Goal: Information Seeking & Learning: Compare options

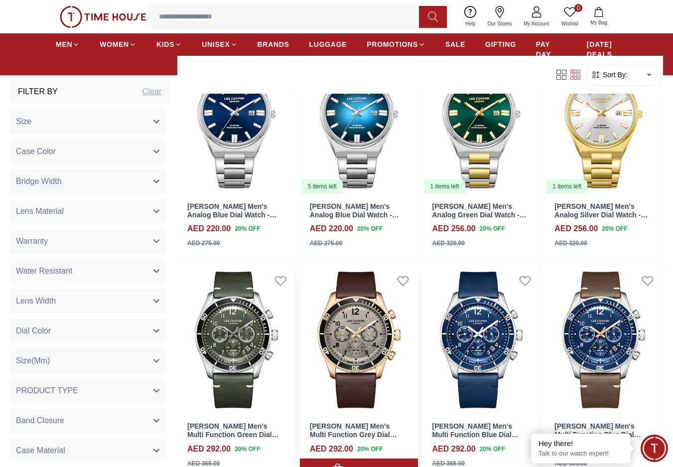
scroll to position [1096, 0]
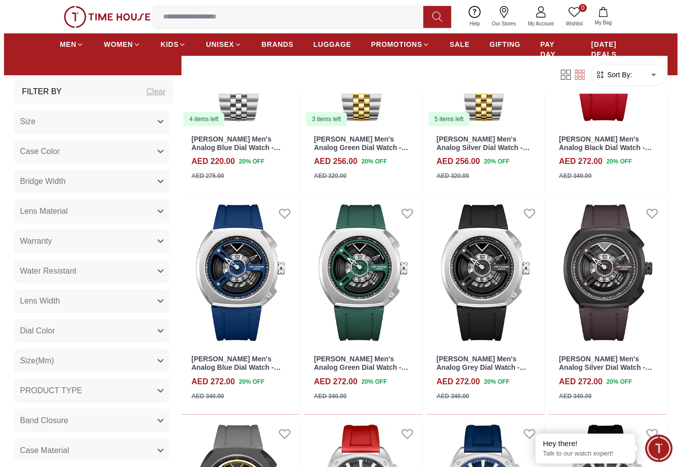
scroll to position [1495, 0]
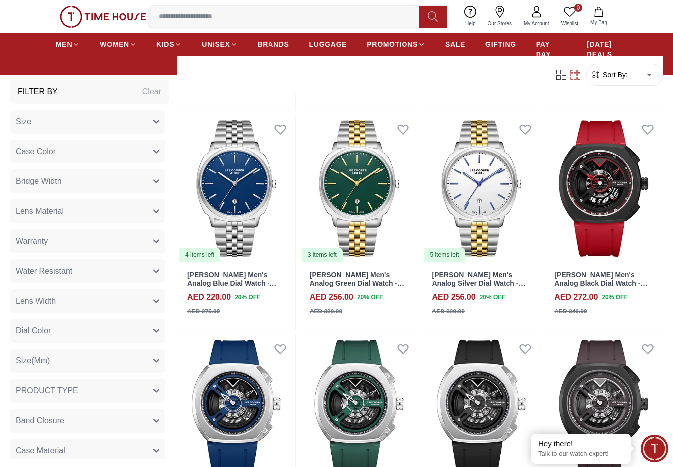
click at [630, 82] on body "100% Genuine products with International Warranty Shop From UAE | العربية | Cur…" at bounding box center [336, 55] width 673 height 3101
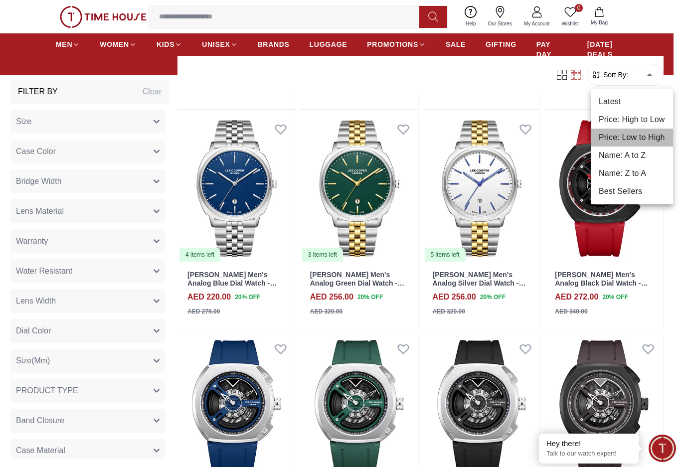
click at [634, 132] on li "Price: Low to High" at bounding box center [631, 138] width 82 height 18
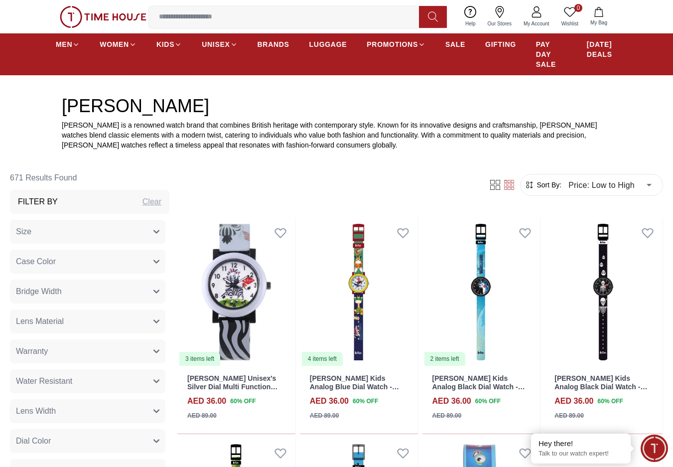
scroll to position [299, 0]
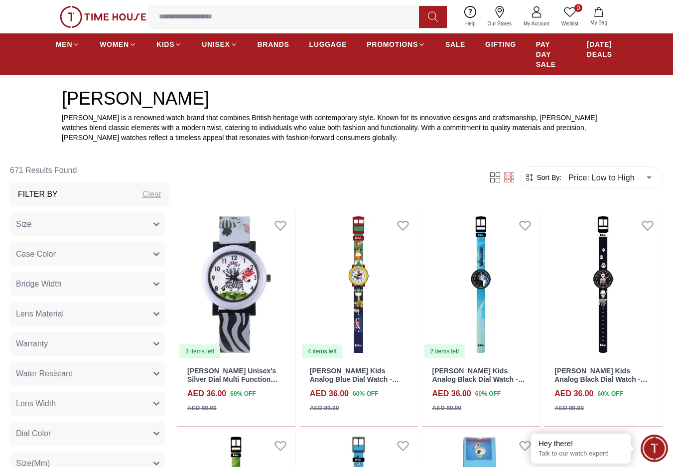
click at [146, 191] on div "Clear" at bounding box center [151, 194] width 19 height 12
type input "******"
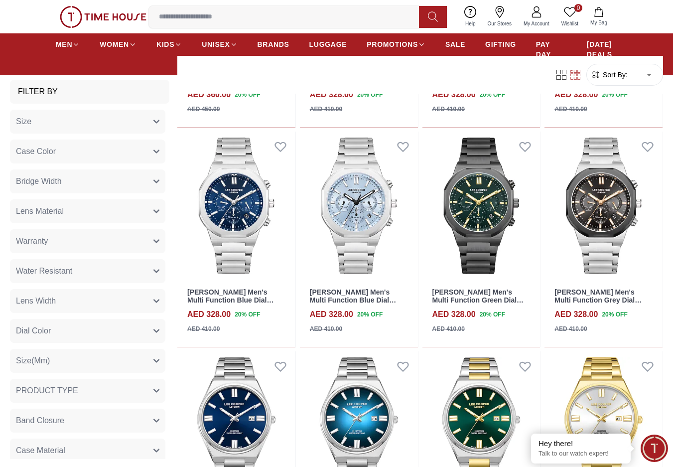
click at [92, 393] on button "PRODUCT TYPE" at bounding box center [87, 391] width 155 height 24
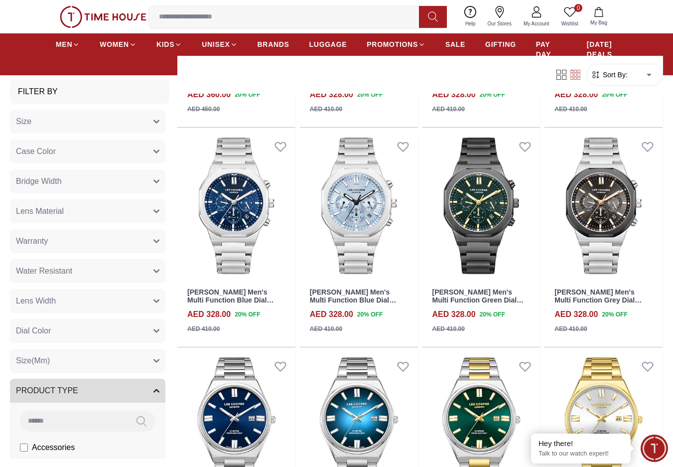
click at [94, 327] on button "Dial Color" at bounding box center [87, 331] width 155 height 24
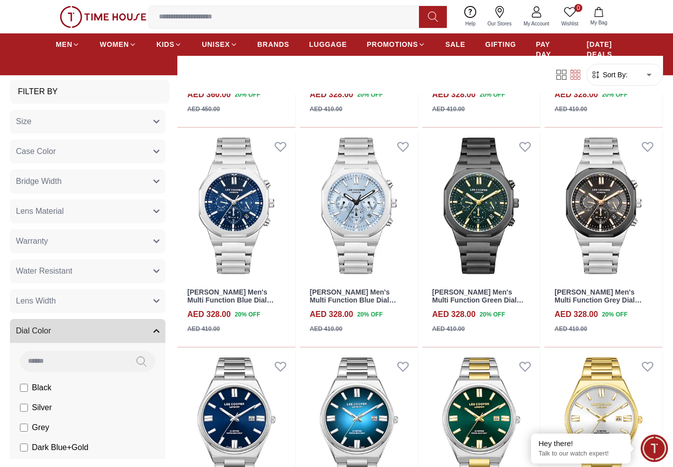
click at [96, 296] on button "Lens Width" at bounding box center [87, 301] width 155 height 24
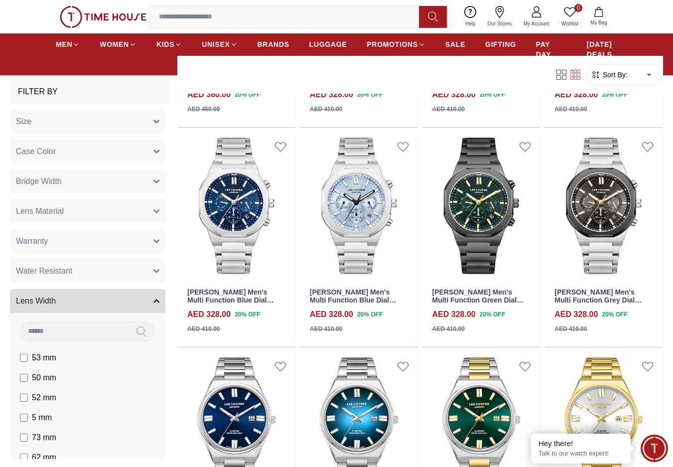
click at [100, 270] on button "Water Resistant" at bounding box center [87, 271] width 155 height 24
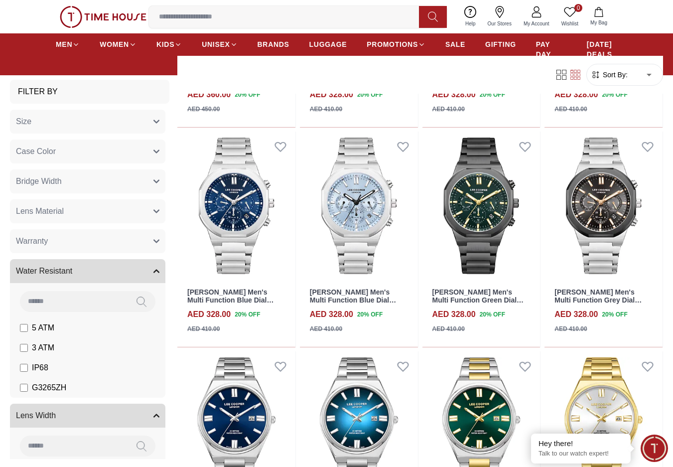
click at [100, 246] on button "Warranty" at bounding box center [87, 241] width 155 height 24
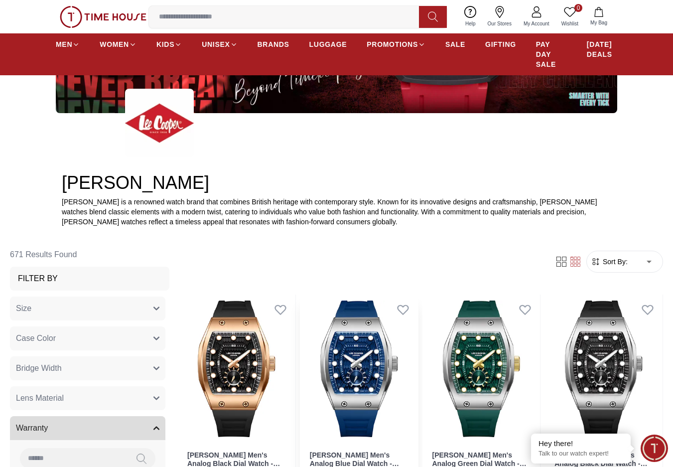
scroll to position [349, 0]
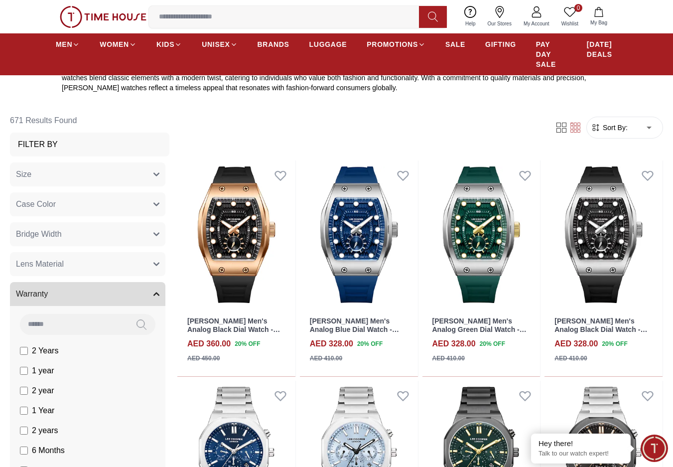
click at [627, 134] on form "Sort By: ​ ****** ​" at bounding box center [624, 128] width 77 height 22
click at [626, 138] on form "Sort By: ​ ****** ​" at bounding box center [624, 128] width 77 height 22
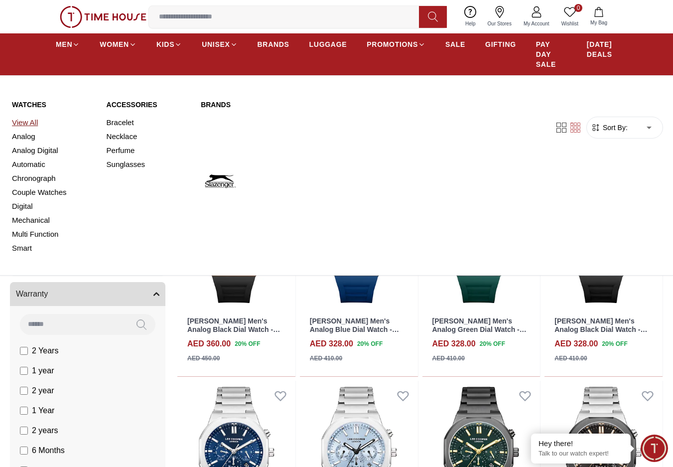
click at [27, 123] on link "View All" at bounding box center [53, 123] width 83 height 14
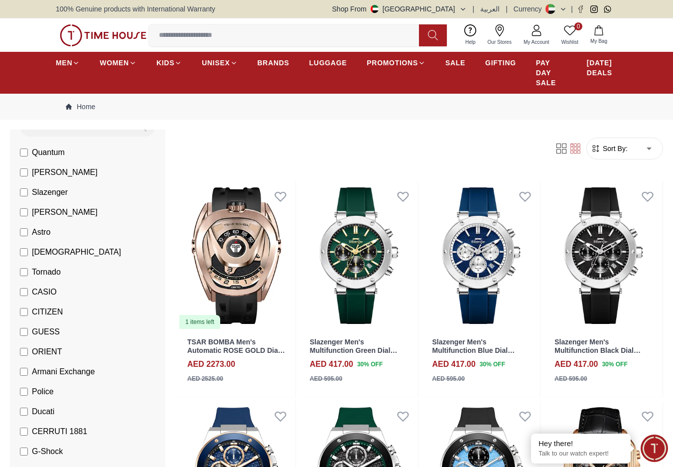
scroll to position [50, 0]
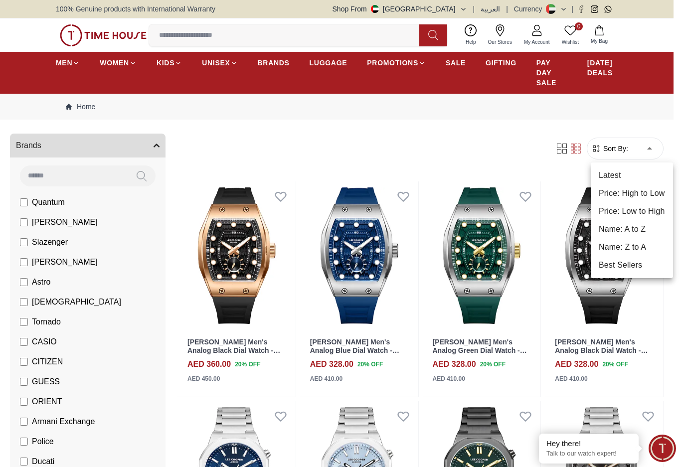
click at [628, 208] on li "Price: Low to High" at bounding box center [631, 211] width 82 height 18
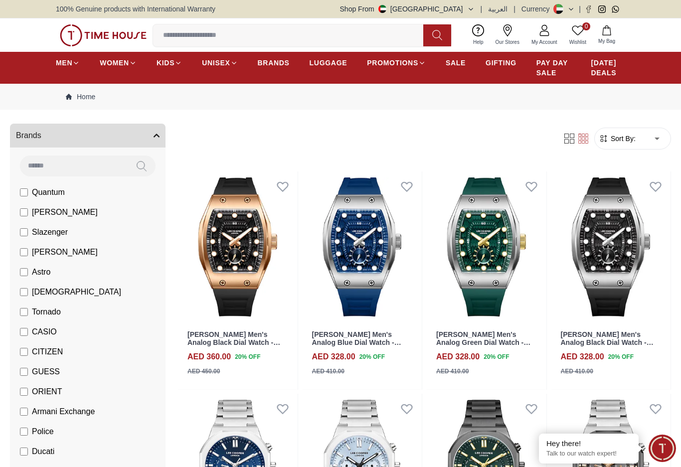
type input "*"
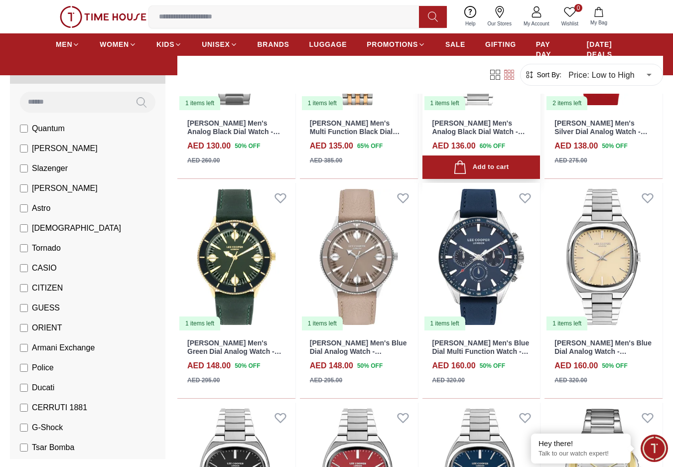
scroll to position [598, 0]
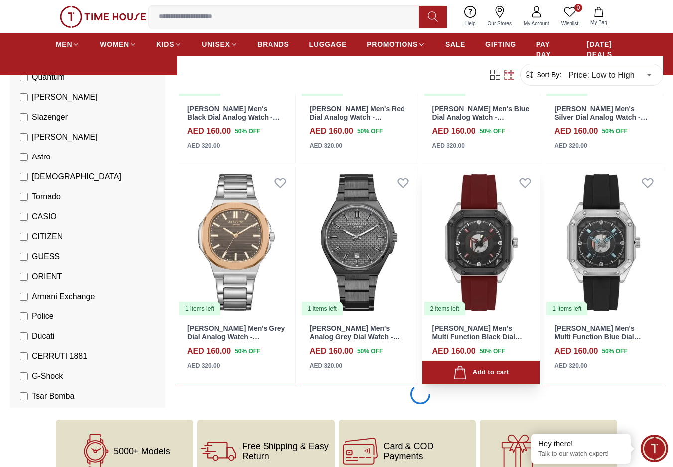
scroll to position [897, 0]
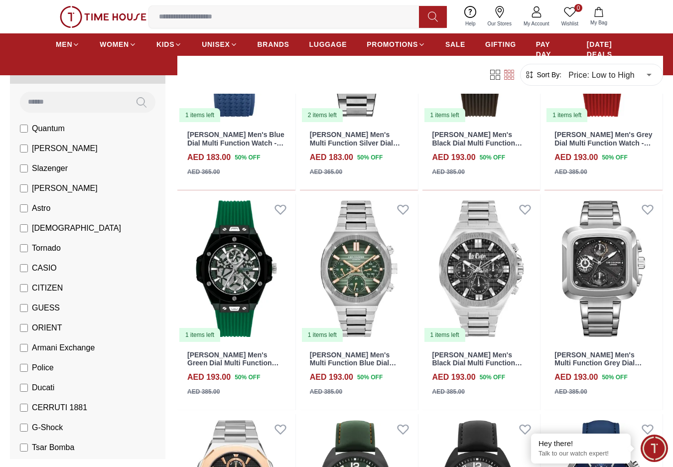
scroll to position [2640, 0]
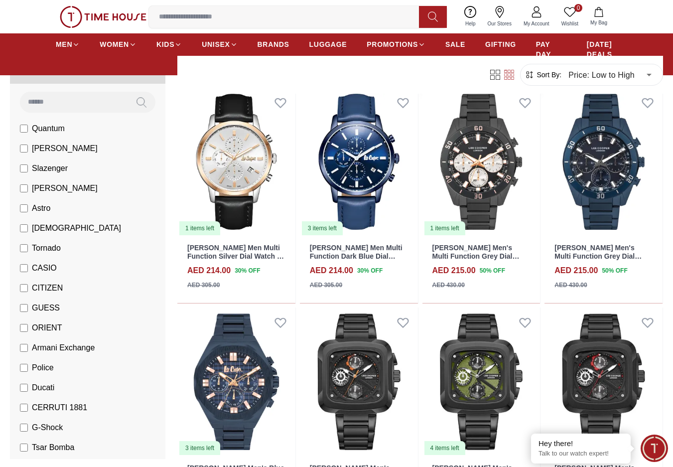
scroll to position [3836, 0]
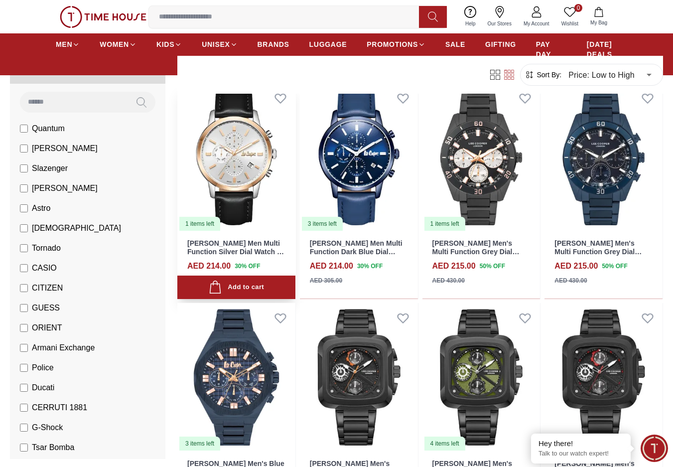
drag, startPoint x: 253, startPoint y: 173, endPoint x: 259, endPoint y: 156, distance: 18.0
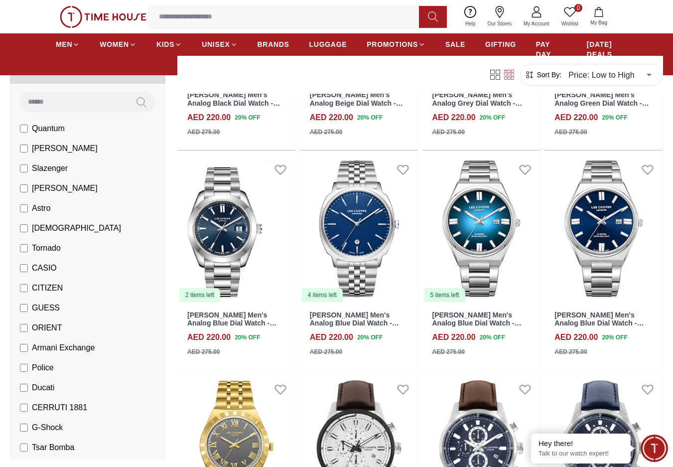
scroll to position [4783, 0]
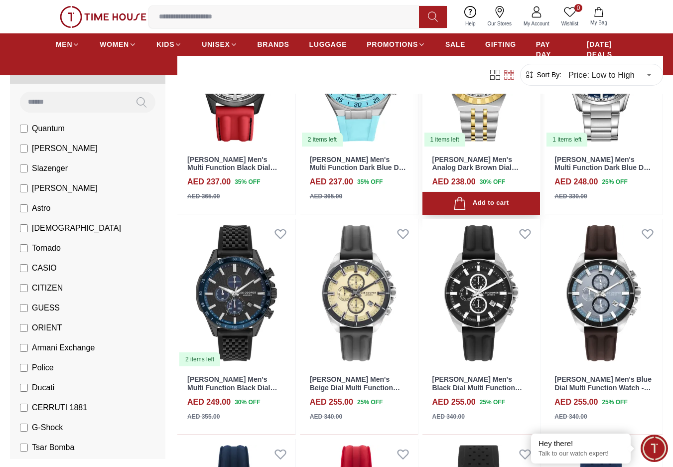
scroll to position [6277, 0]
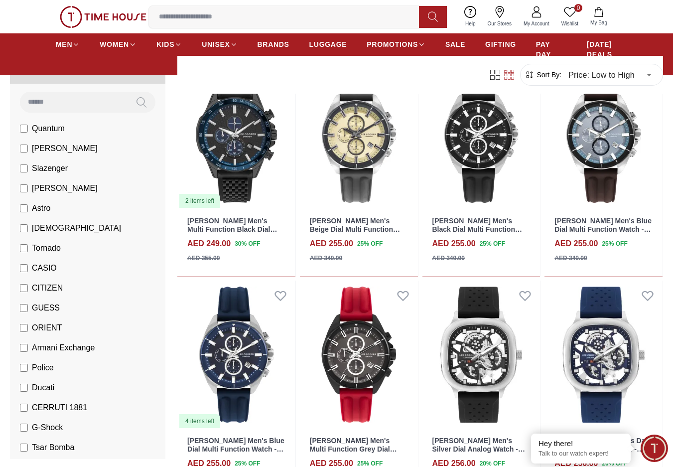
drag, startPoint x: 602, startPoint y: 140, endPoint x: 519, endPoint y: 80, distance: 102.9
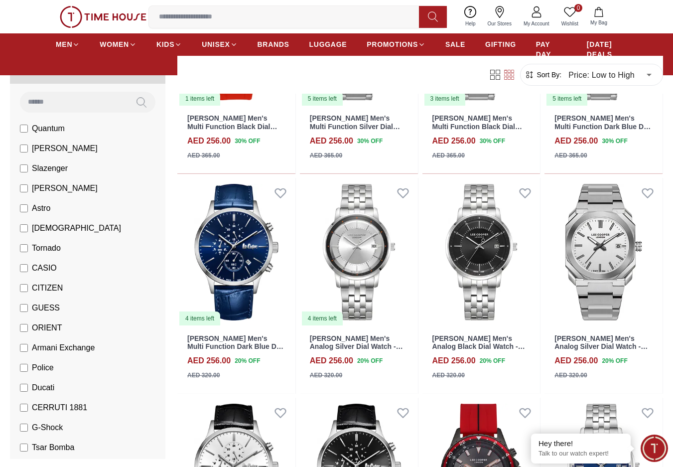
scroll to position [7323, 0]
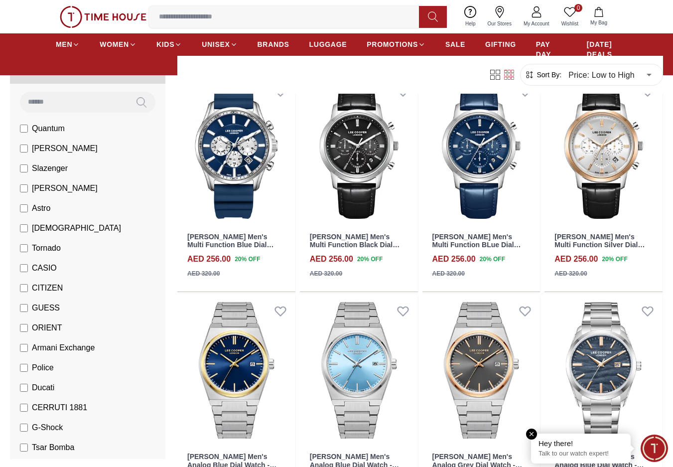
scroll to position [8021, 0]
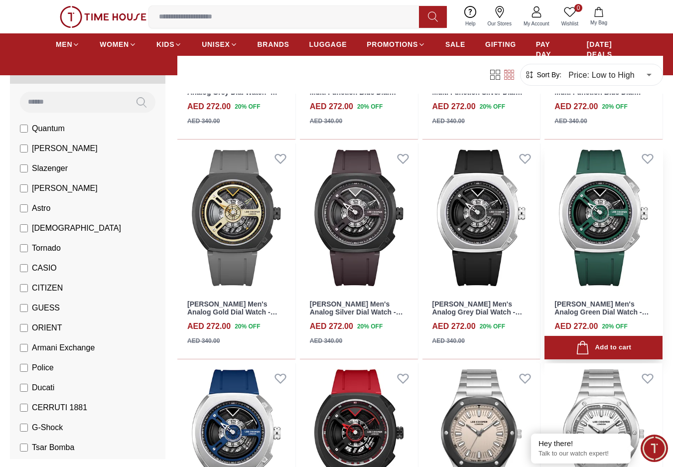
scroll to position [9266, 0]
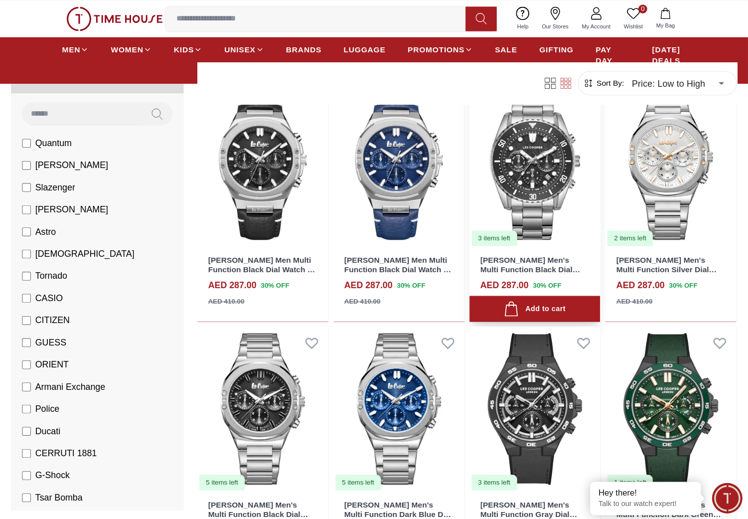
scroll to position [50, 0]
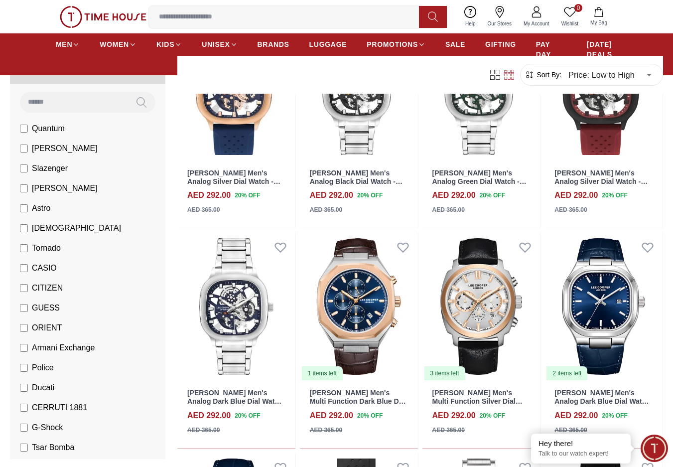
scroll to position [11584, 0]
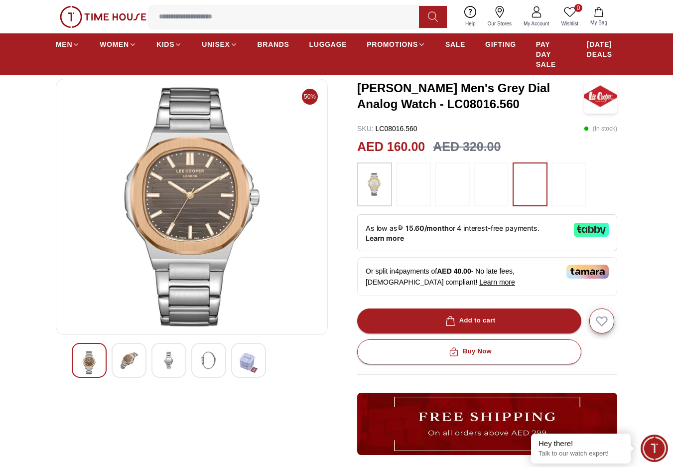
scroll to position [50, 0]
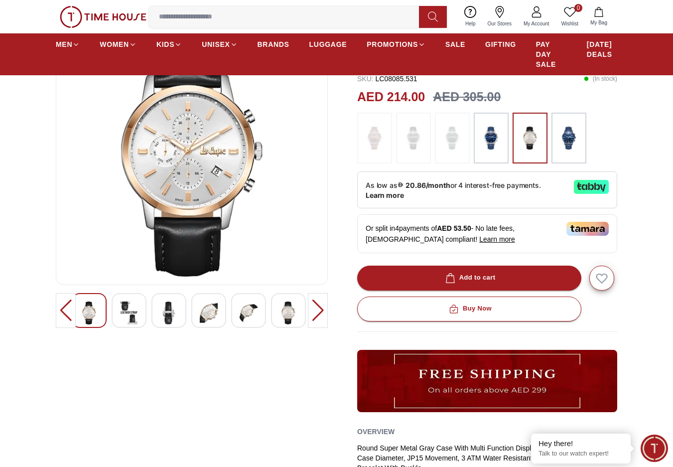
scroll to position [299, 0]
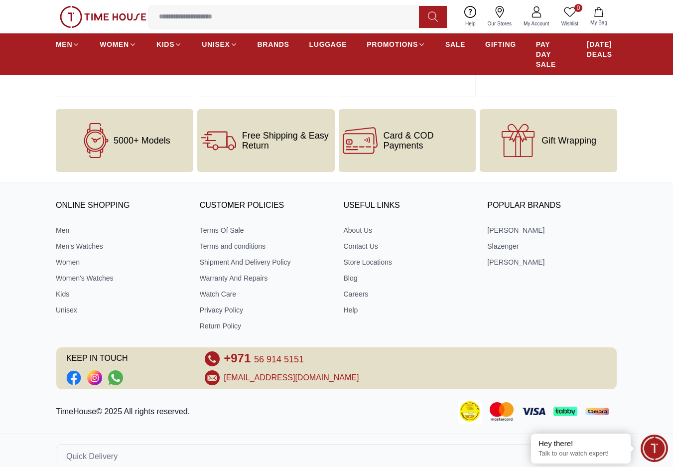
scroll to position [1288, 0]
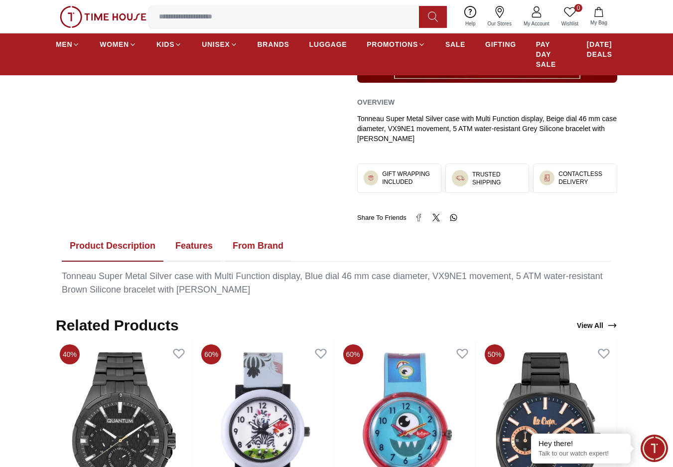
scroll to position [399, 0]
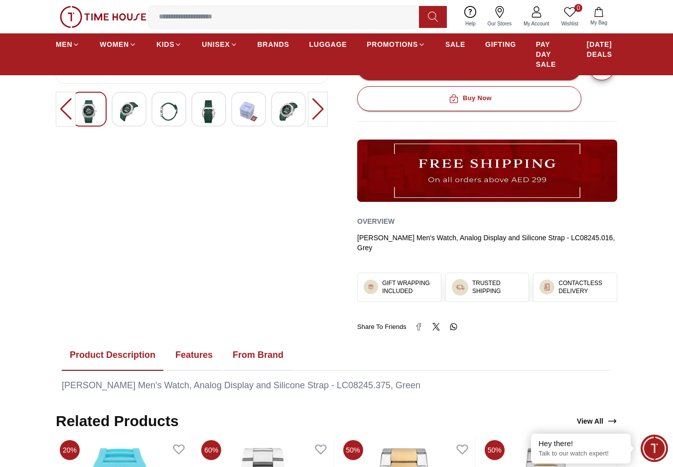
scroll to position [249, 0]
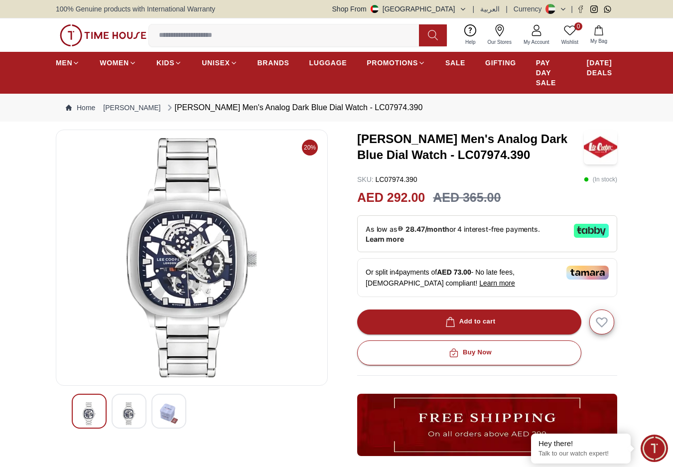
click at [130, 415] on img at bounding box center [129, 413] width 18 height 23
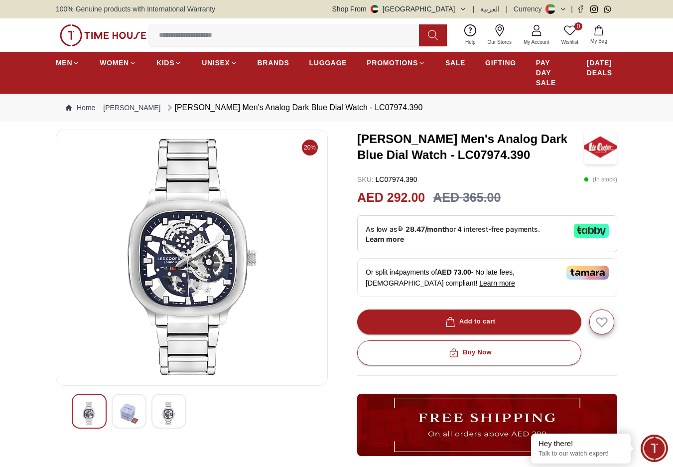
click at [133, 411] on img at bounding box center [129, 413] width 18 height 23
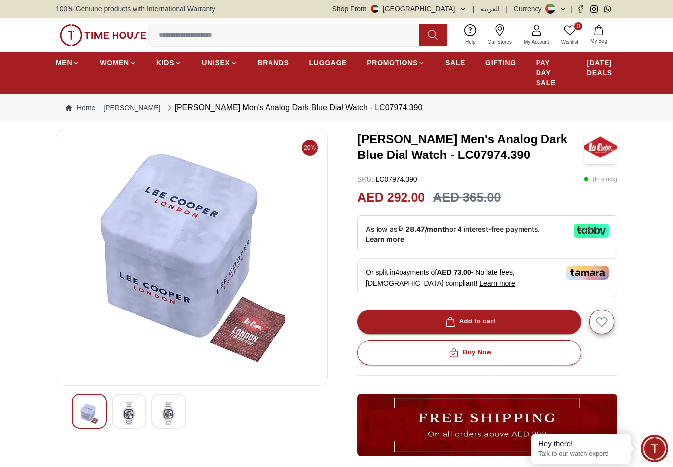
click at [96, 407] on img at bounding box center [89, 413] width 18 height 23
click at [77, 410] on div at bounding box center [89, 411] width 35 height 35
click at [175, 413] on img at bounding box center [169, 413] width 18 height 23
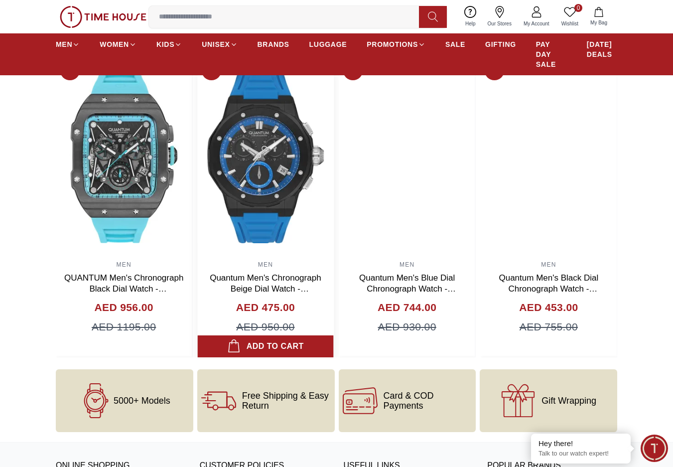
scroll to position [996, 0]
